Goal: Navigation & Orientation: Understand site structure

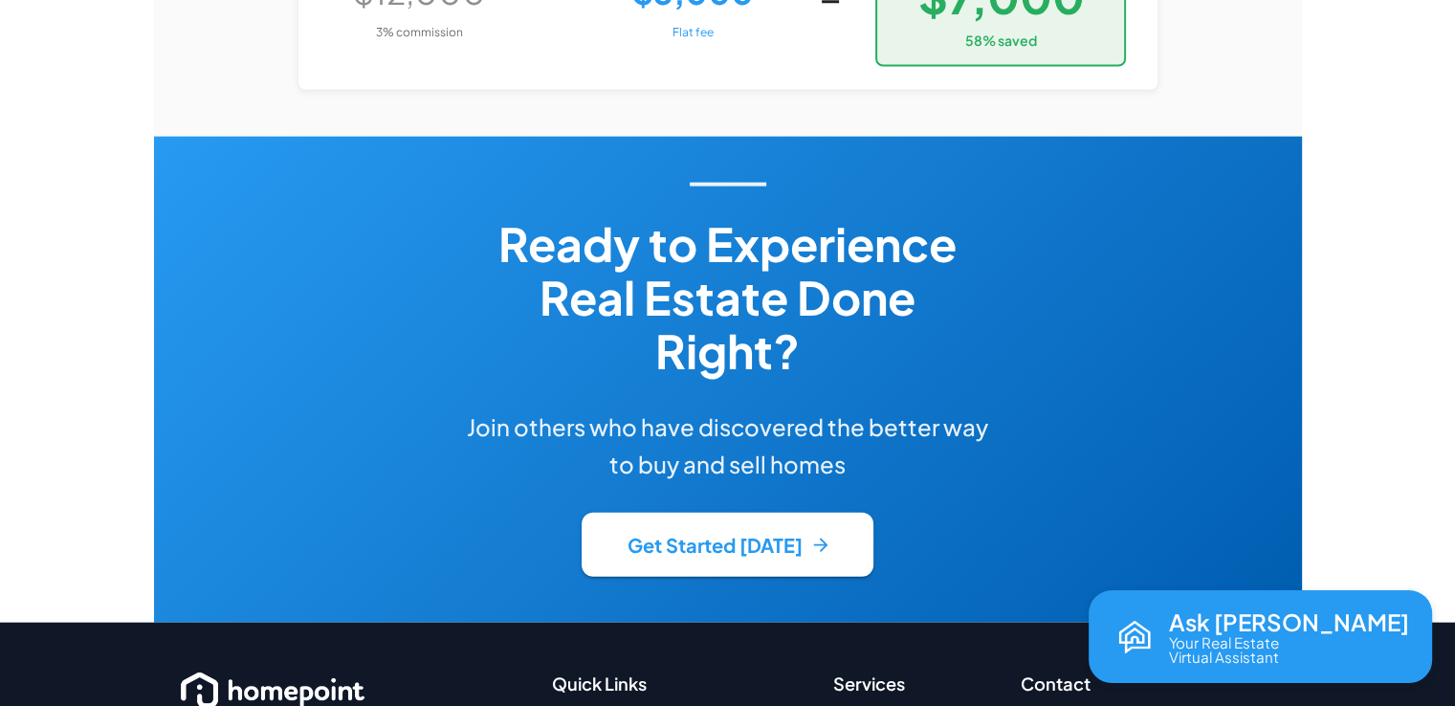
scroll to position [4494, 0]
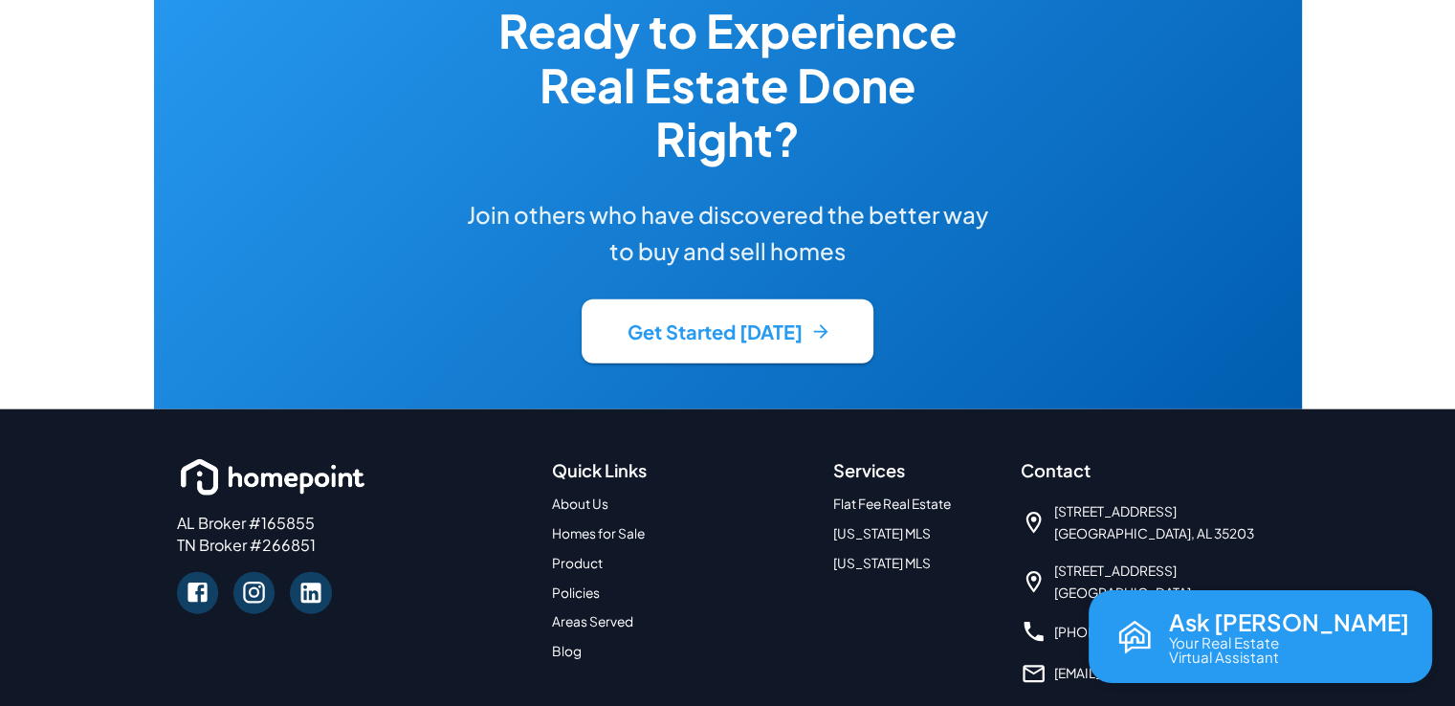
click at [591, 555] on link "Product" at bounding box center [577, 563] width 51 height 16
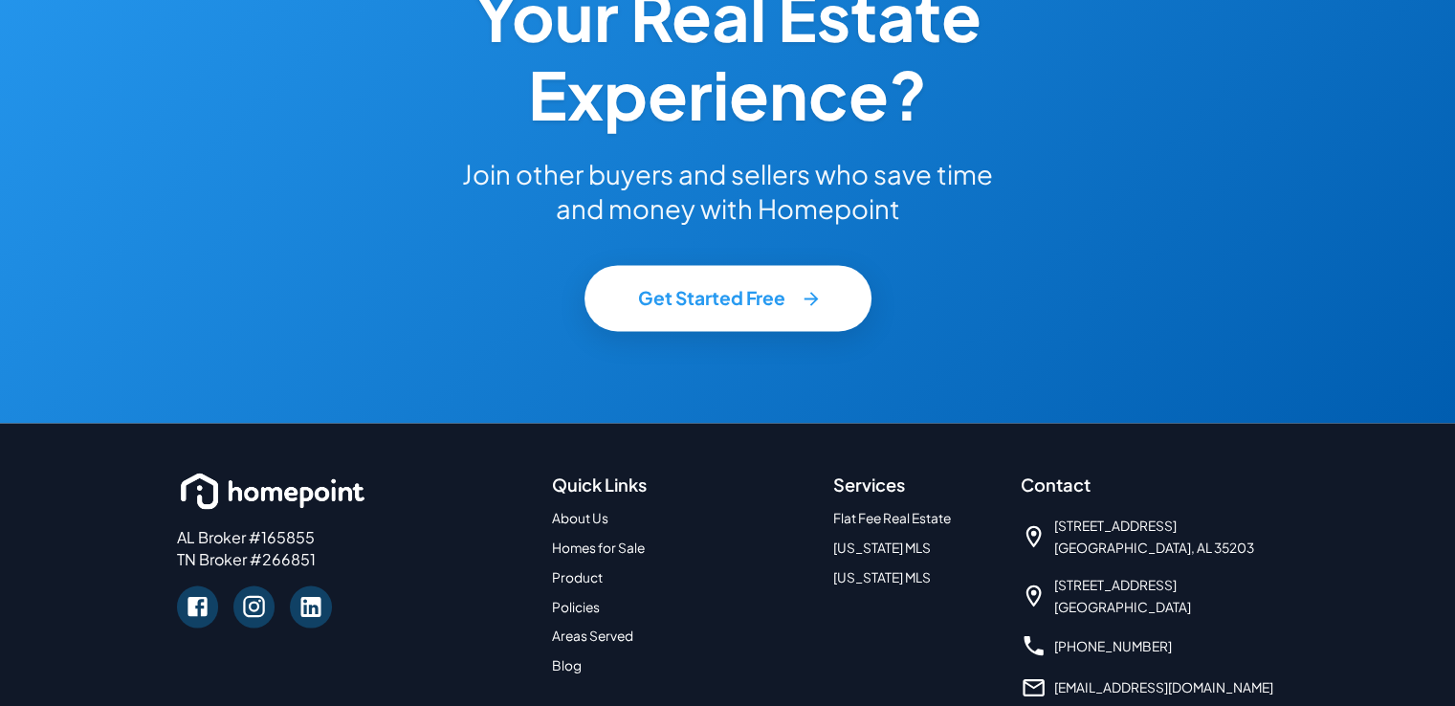
scroll to position [3358, 0]
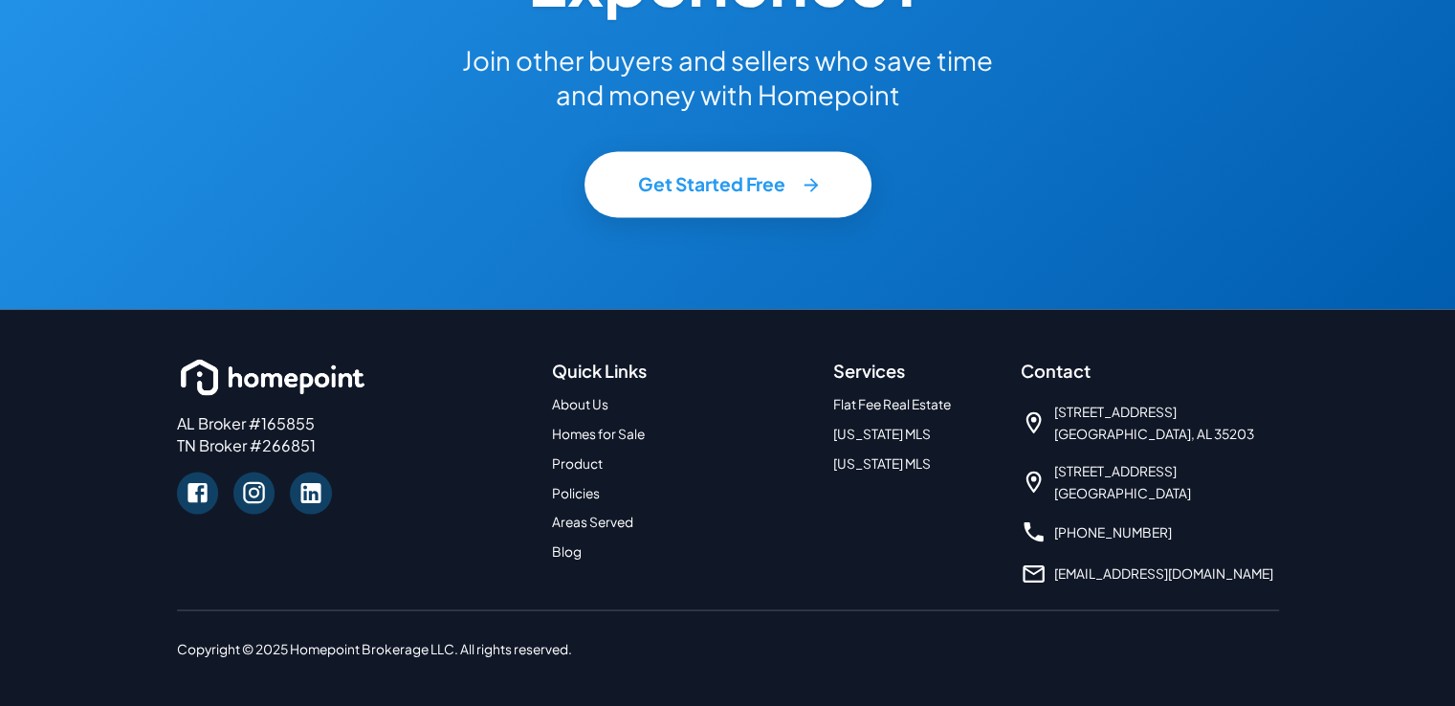
click at [853, 407] on link "Flat Fee Real Estate" at bounding box center [892, 403] width 118 height 16
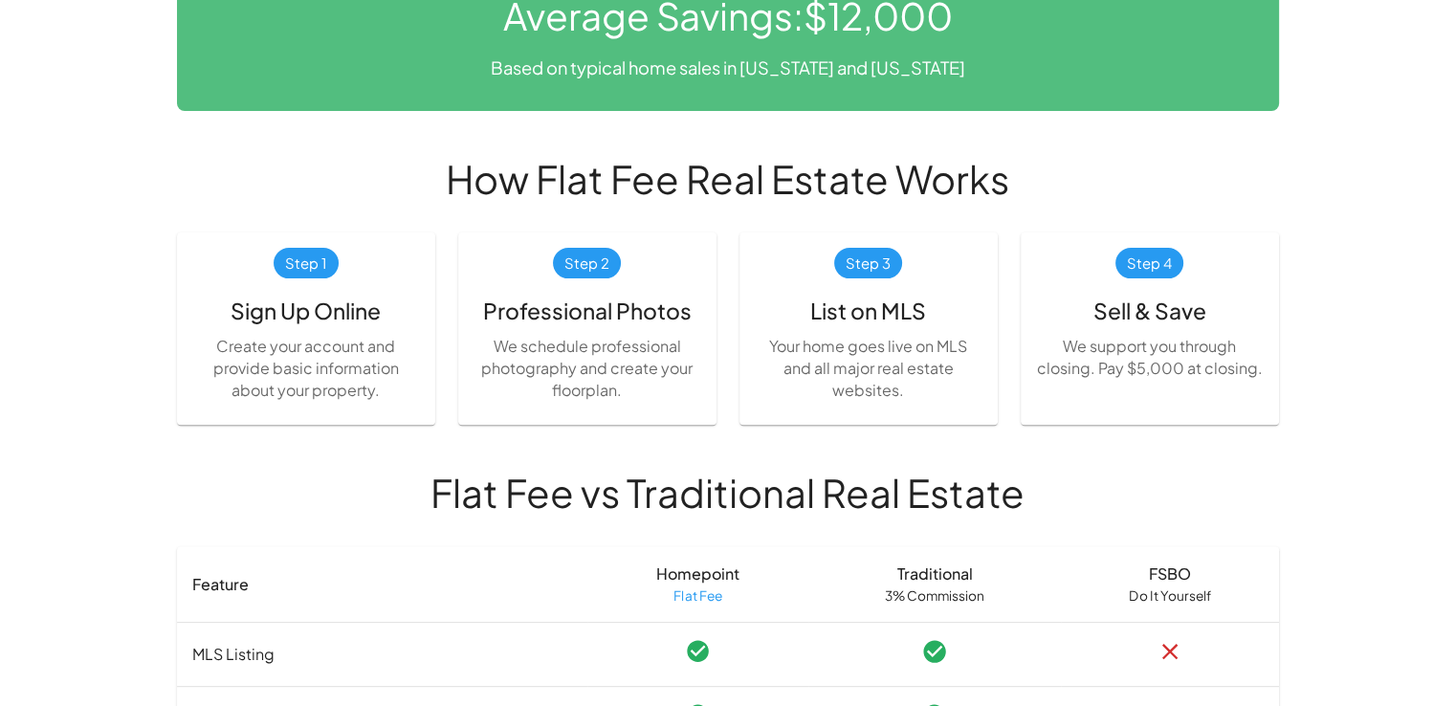
scroll to position [2260, 0]
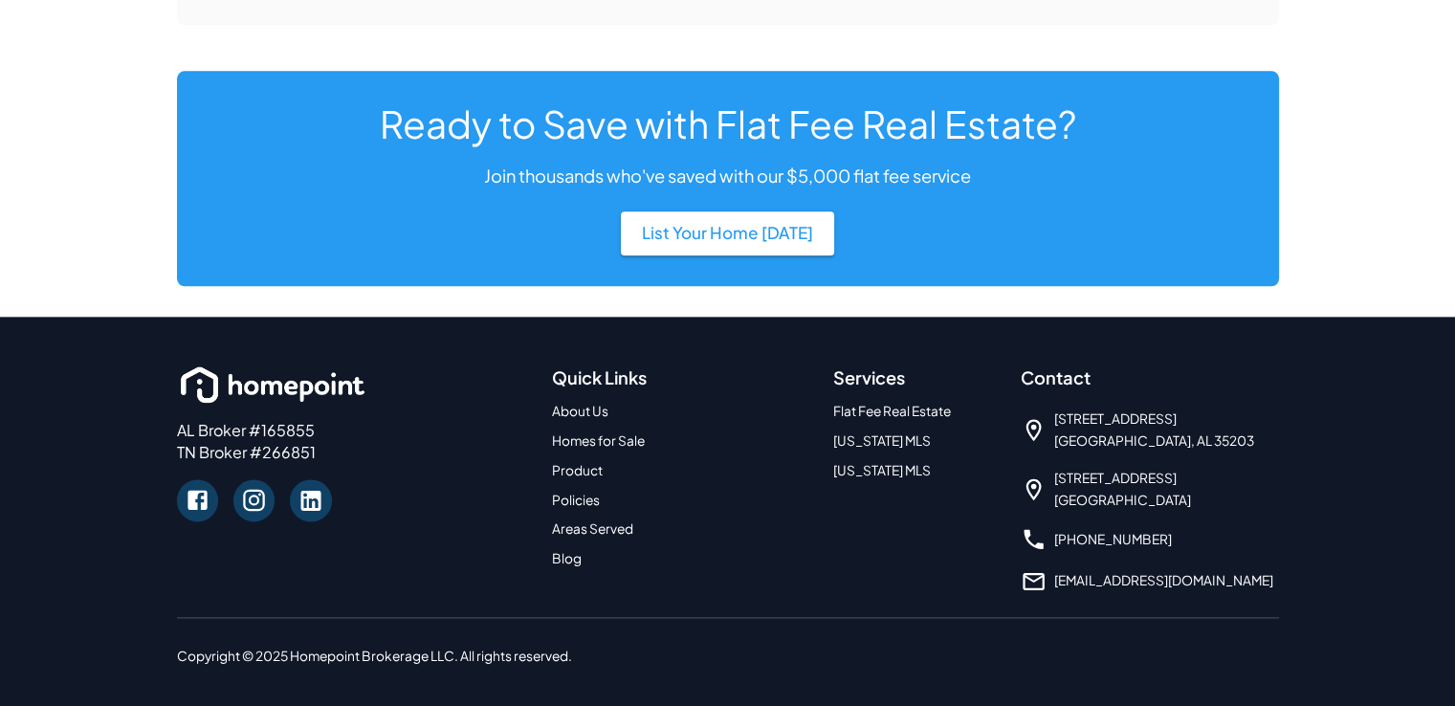
click at [566, 492] on link "Policies" at bounding box center [576, 500] width 48 height 16
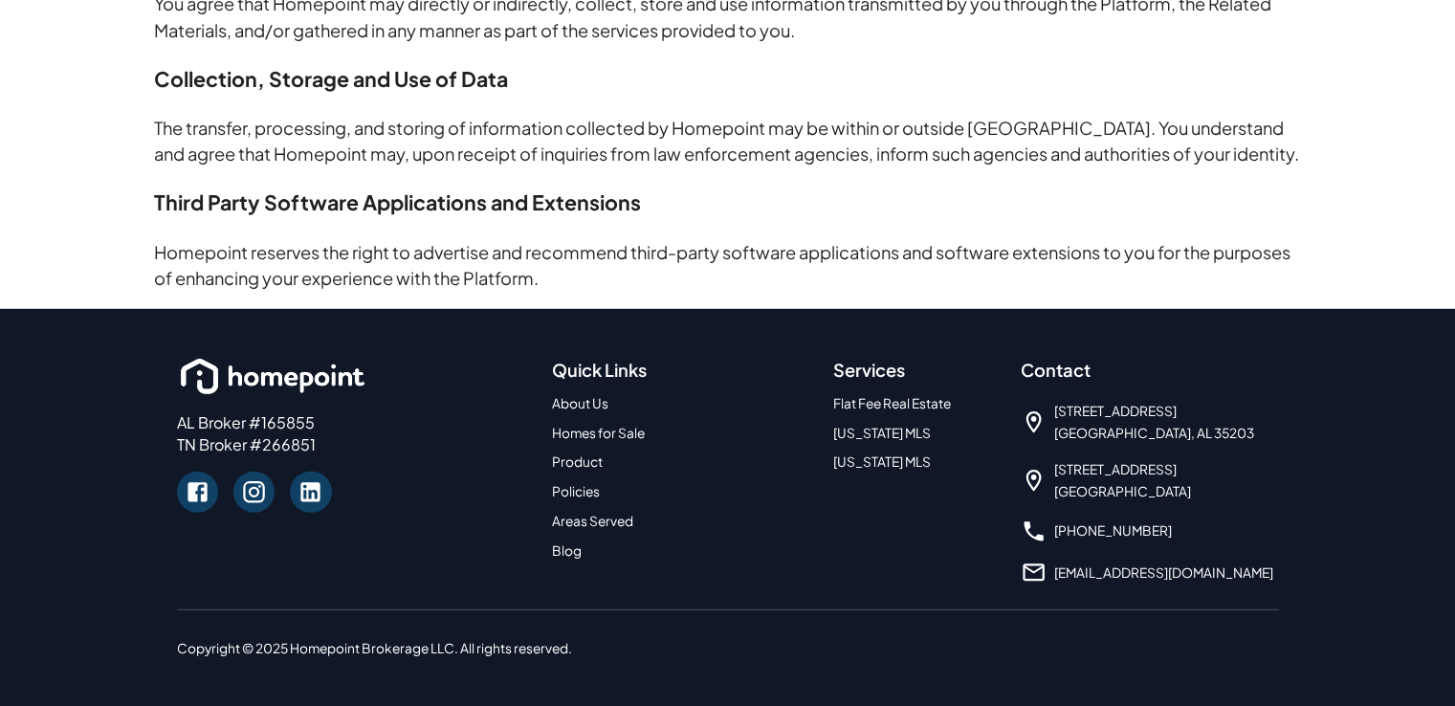
scroll to position [5448, 0]
click at [572, 522] on link "Areas Served" at bounding box center [592, 521] width 81 height 16
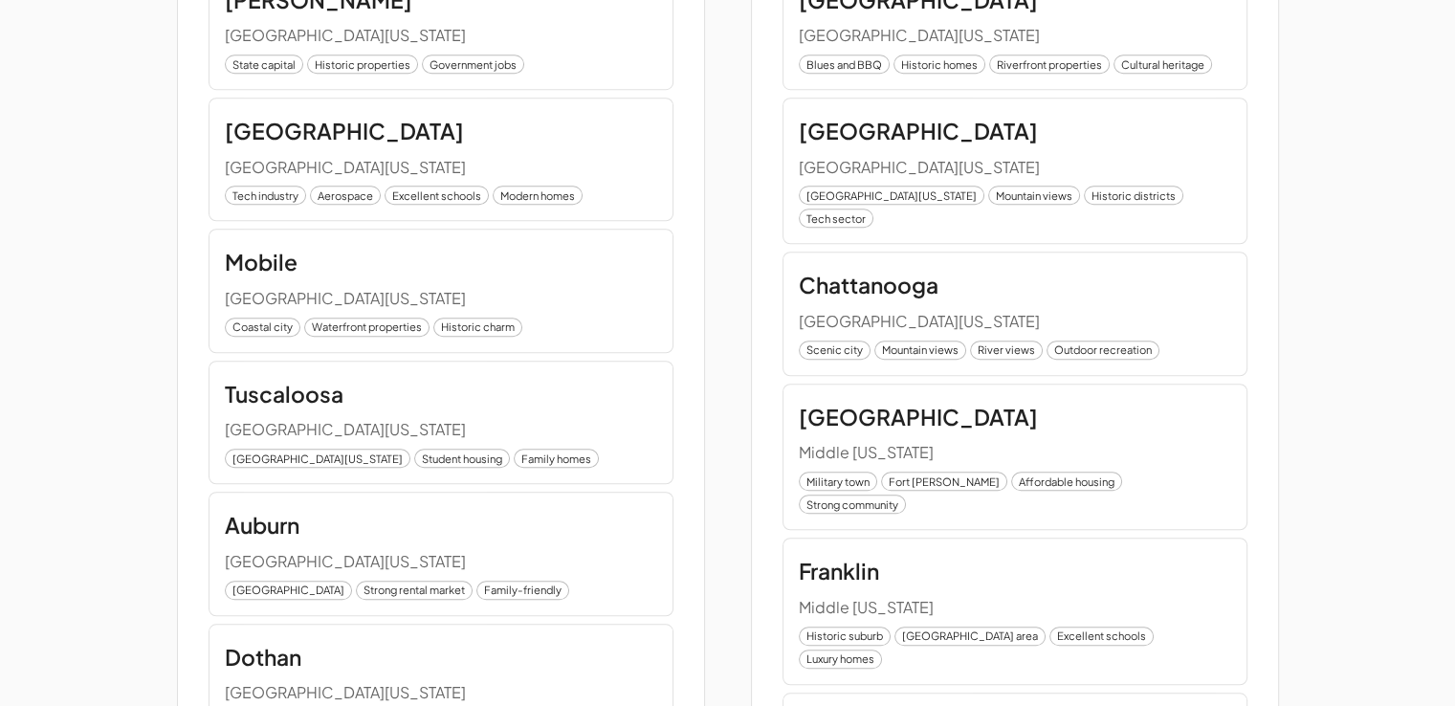
scroll to position [1435, 0]
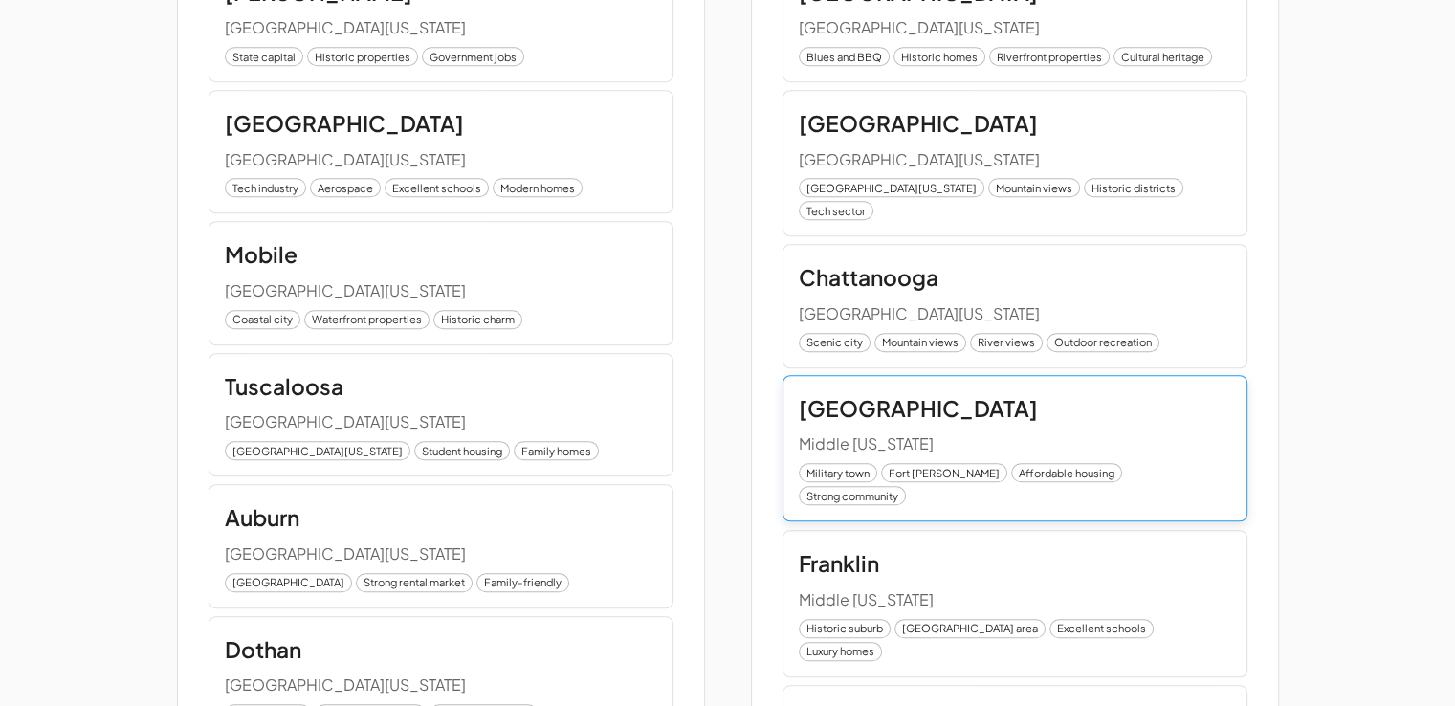
click at [836, 465] on span "Military town" at bounding box center [838, 473] width 77 height 16
click at [838, 391] on h6 "[GEOGRAPHIC_DATA]" at bounding box center [918, 408] width 239 height 35
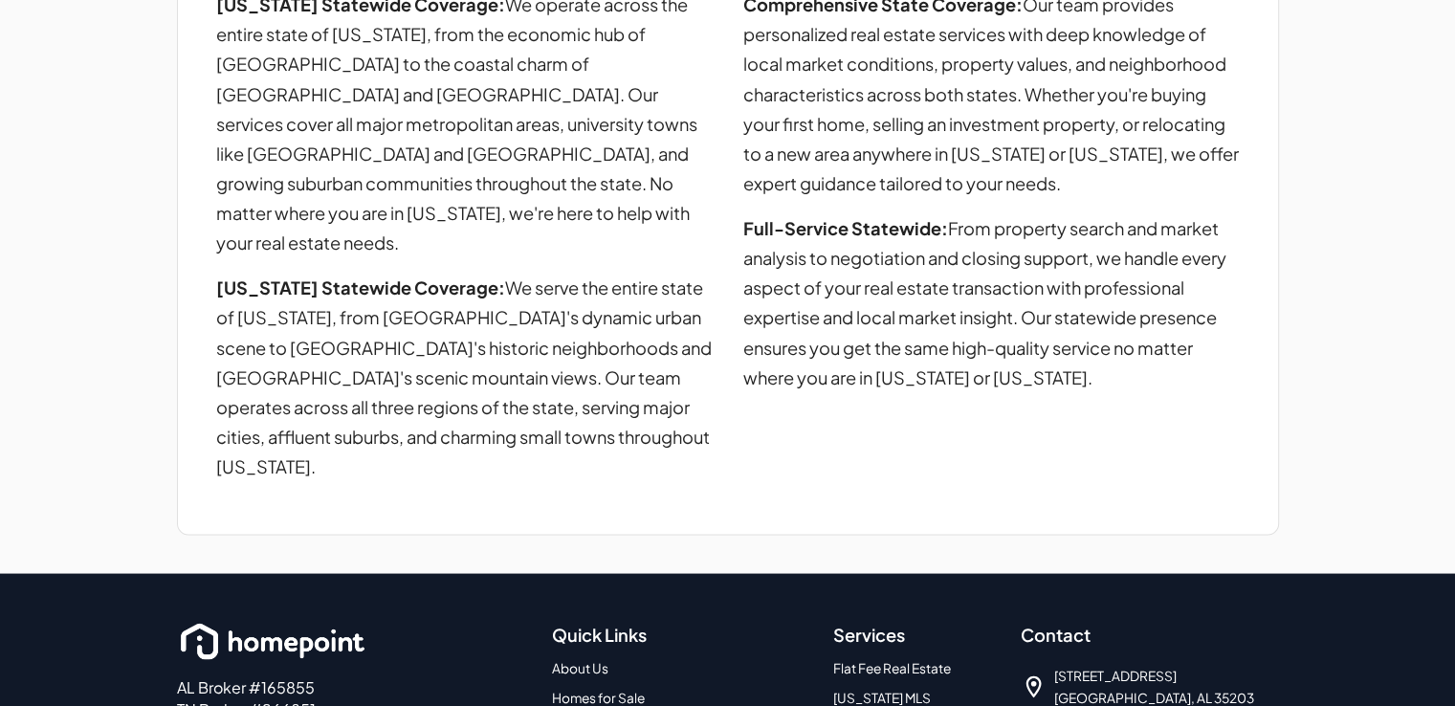
scroll to position [3574, 0]
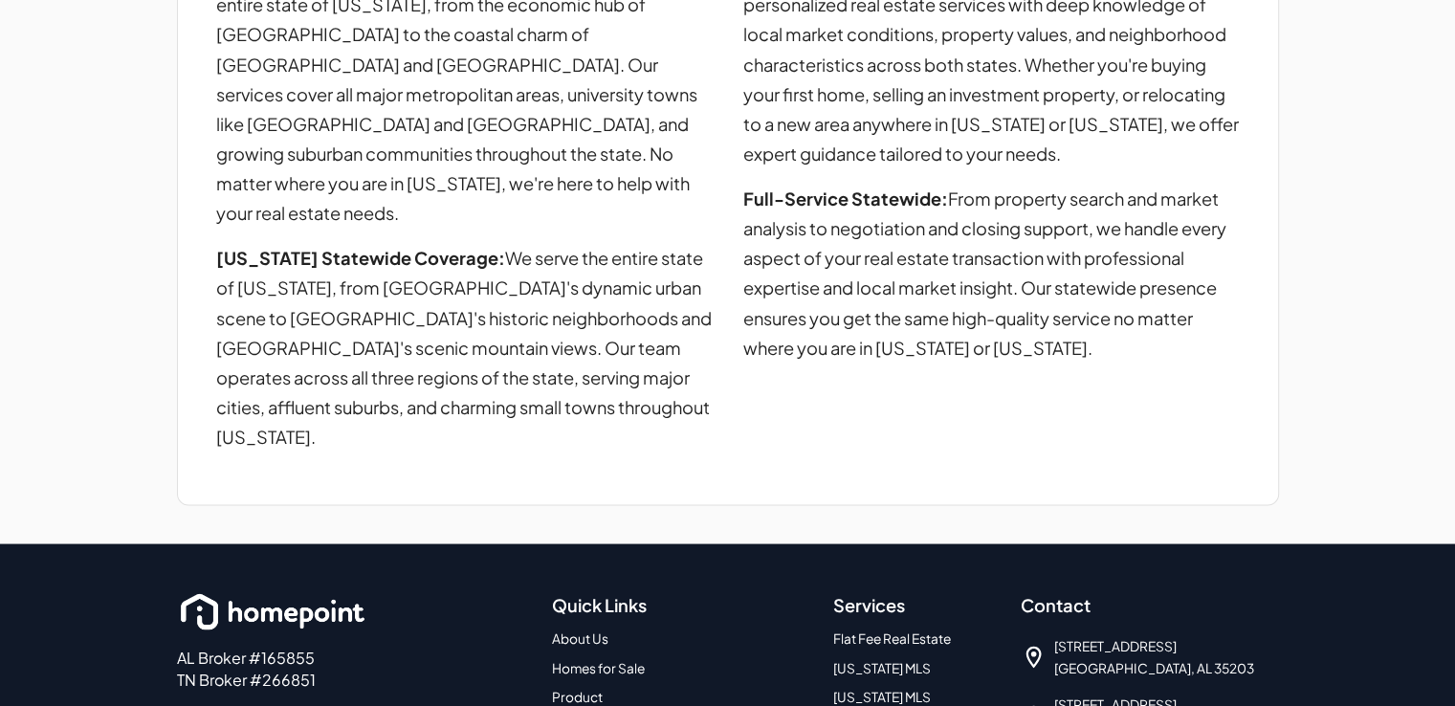
click at [589, 688] on link "Product" at bounding box center [577, 696] width 51 height 16
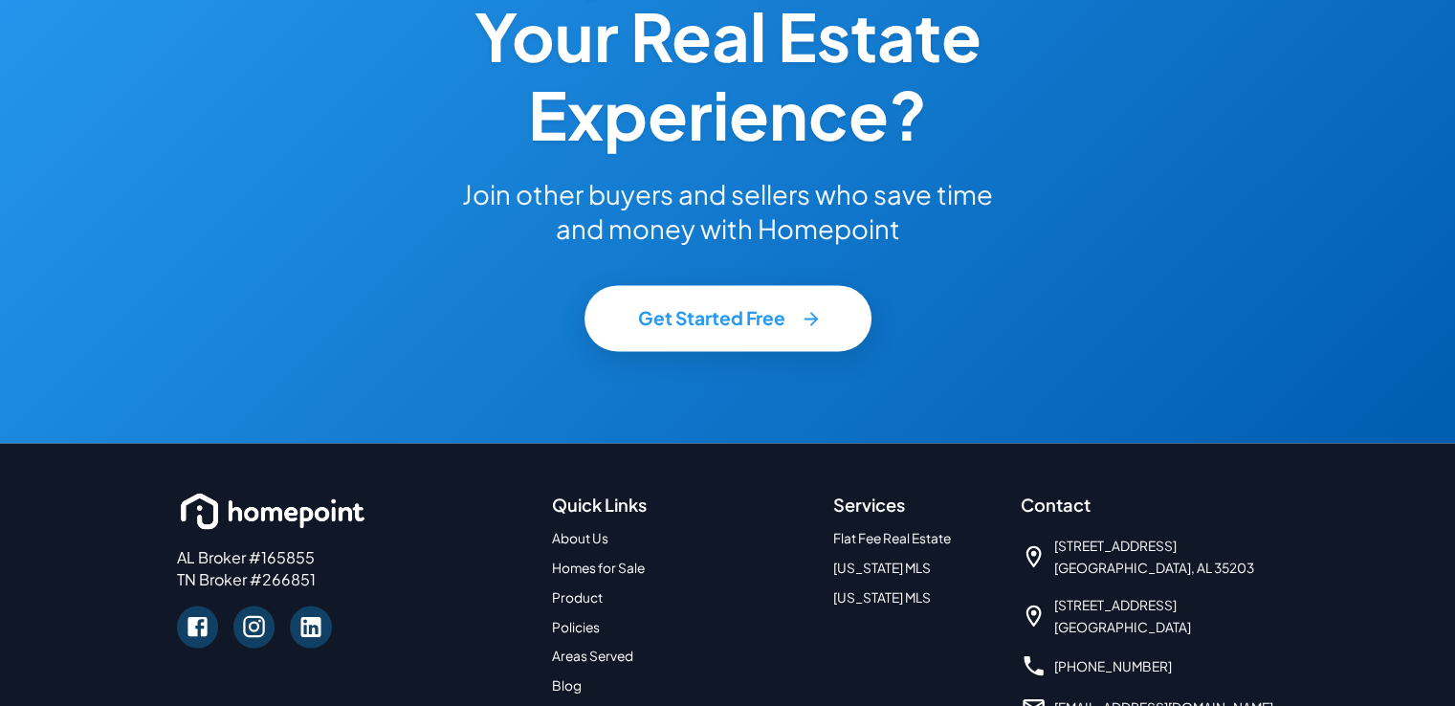
scroll to position [3358, 0]
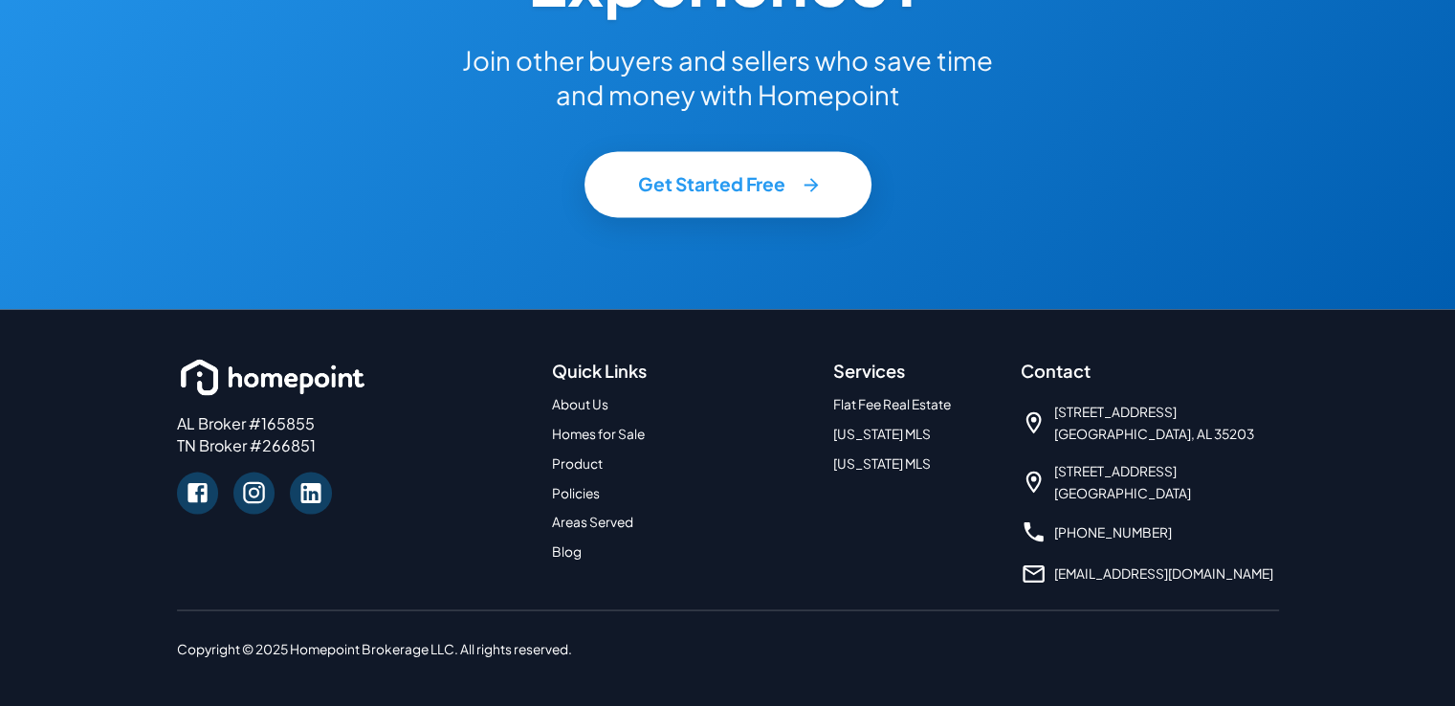
click at [579, 399] on link "About Us" at bounding box center [580, 403] width 56 height 16
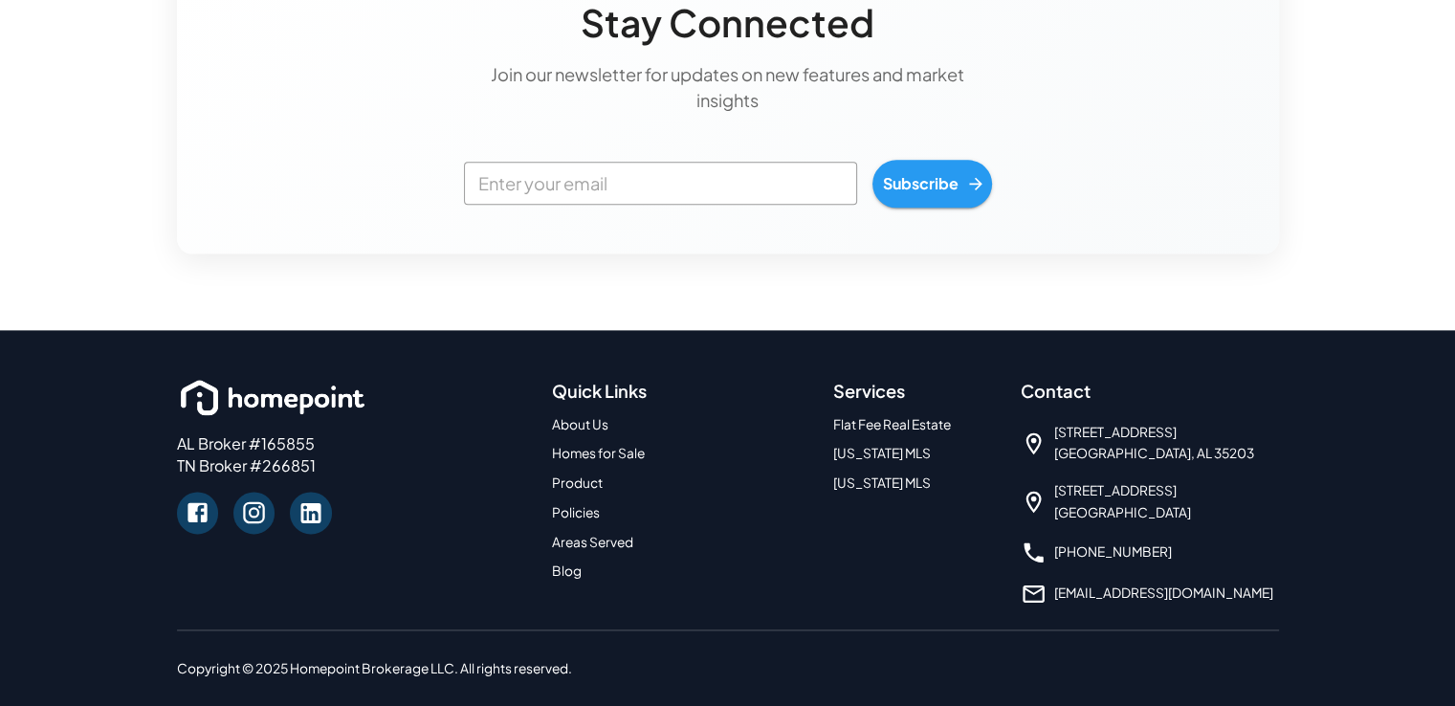
scroll to position [2430, 0]
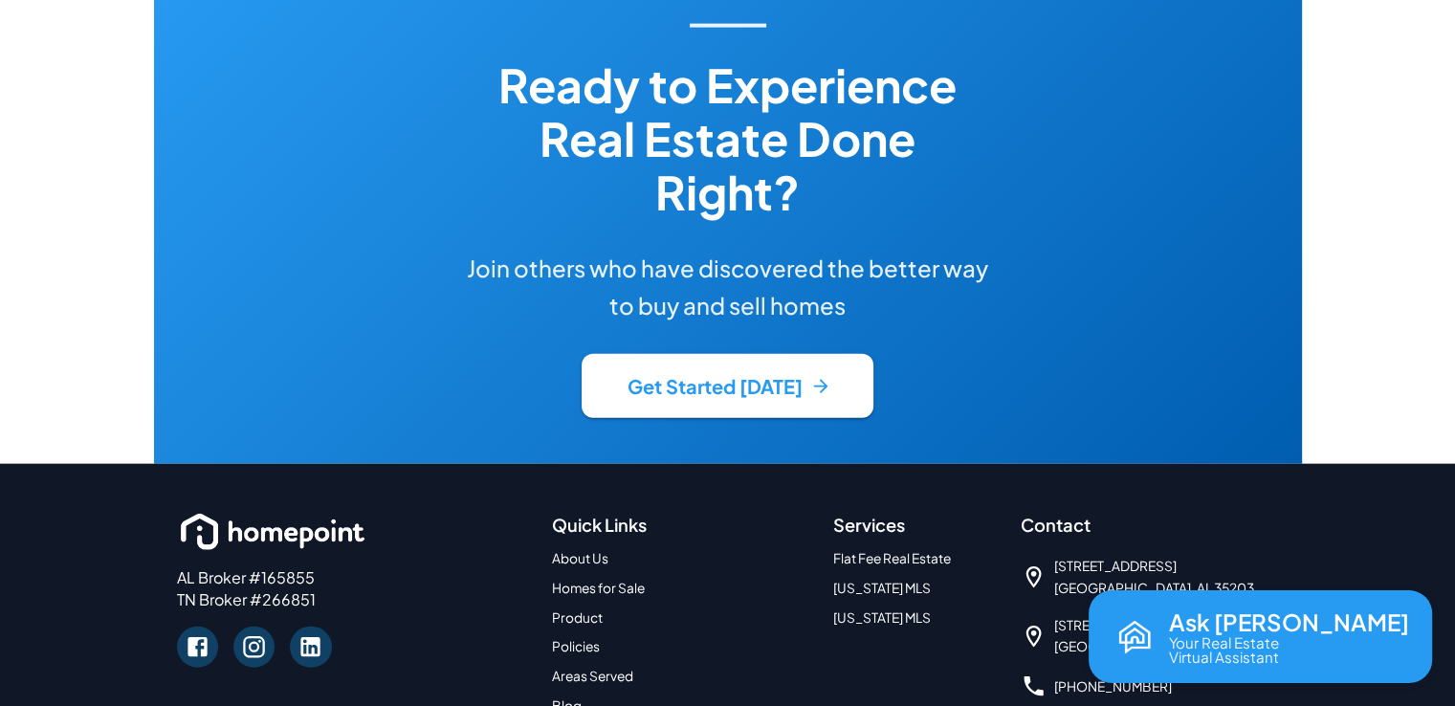
scroll to position [4494, 0]
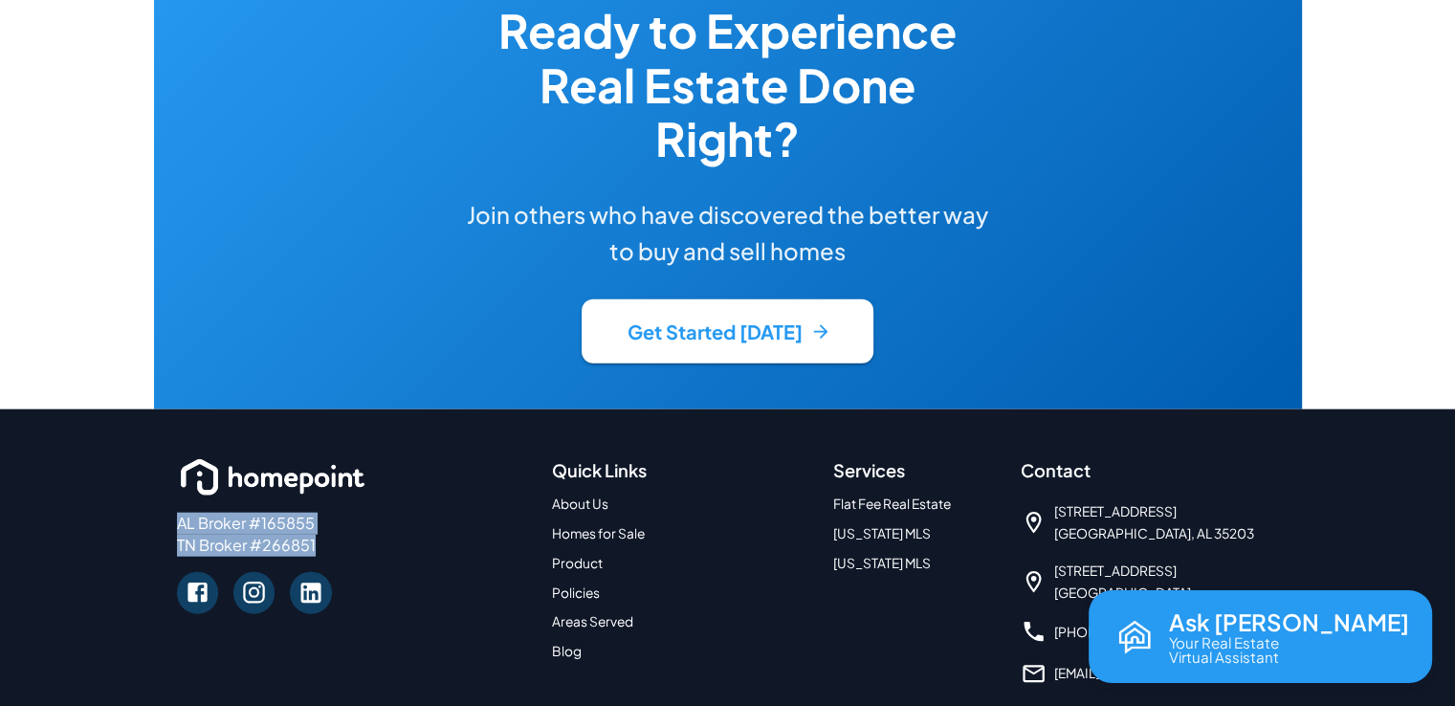
drag, startPoint x: 337, startPoint y: 441, endPoint x: 160, endPoint y: 431, distance: 177.2
click at [160, 431] on div "AL Broker #165855 TN Broker #266851 Quick Links About Us Homes for Sale Product…" at bounding box center [728, 607] width 1148 height 397
